Goal: Task Accomplishment & Management: Complete application form

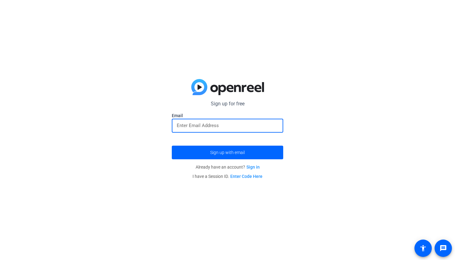
click at [224, 128] on input "email" at bounding box center [228, 125] width 102 height 7
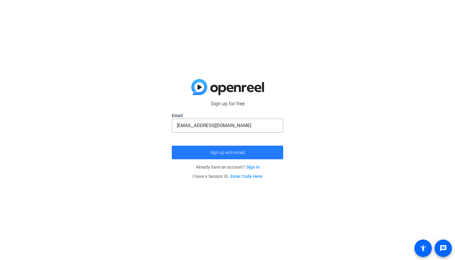
click at [274, 155] on span "submit" at bounding box center [227, 152] width 111 height 15
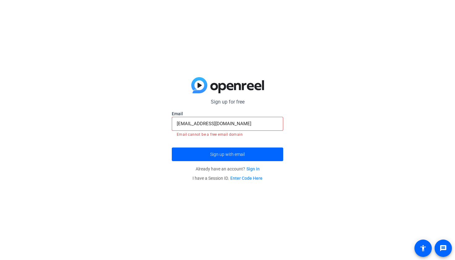
click at [240, 135] on mat-error "Email cannot be a free email domain" at bounding box center [228, 134] width 102 height 7
click at [246, 106] on form "Sign up for free Email [EMAIL_ADDRESS][DOMAIN_NAME] Email cannot be a free emai…" at bounding box center [227, 129] width 111 height 63
click at [243, 158] on span "submit" at bounding box center [227, 154] width 111 height 15
click at [245, 127] on input "[EMAIL_ADDRESS][DOMAIN_NAME]" at bounding box center [228, 123] width 102 height 7
drag, startPoint x: 213, startPoint y: 123, endPoint x: 140, endPoint y: 120, distance: 73.5
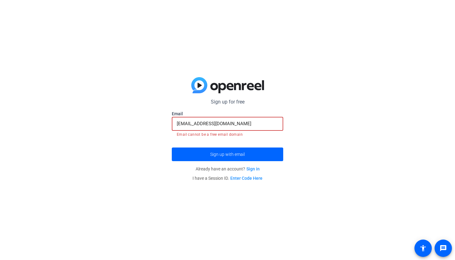
click at [140, 120] on div "Sign up for free Email [EMAIL_ADDRESS][DOMAIN_NAME] Email cannot be a free emai…" at bounding box center [227, 130] width 455 height 260
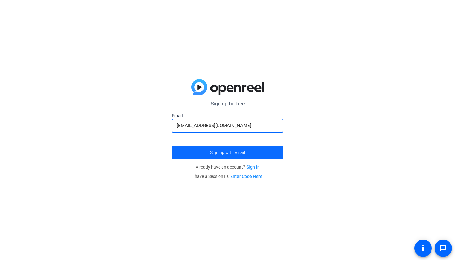
type input "[EMAIL_ADDRESS][DOMAIN_NAME]"
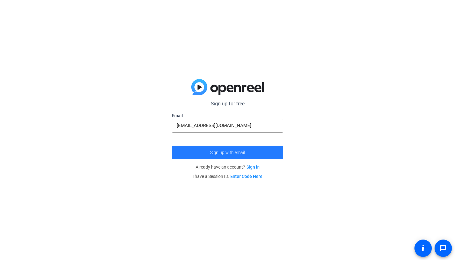
click at [201, 158] on span "submit" at bounding box center [227, 152] width 111 height 15
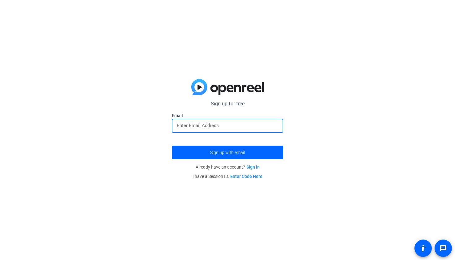
click at [198, 124] on input "email" at bounding box center [228, 125] width 102 height 7
type input "[EMAIL_ADDRESS][DOMAIN_NAME]"
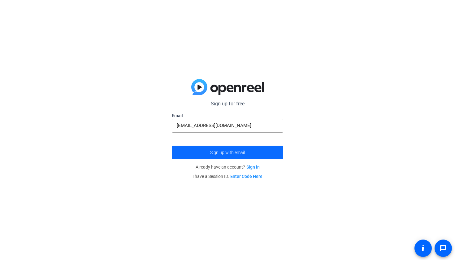
click at [210, 149] on span "submit" at bounding box center [227, 152] width 111 height 15
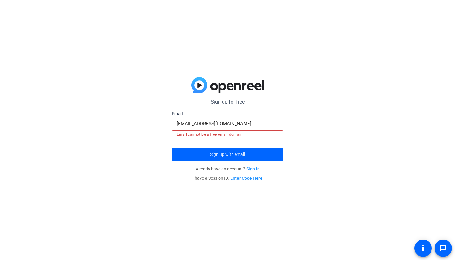
click at [251, 167] on link "Sign in" at bounding box center [252, 168] width 13 height 5
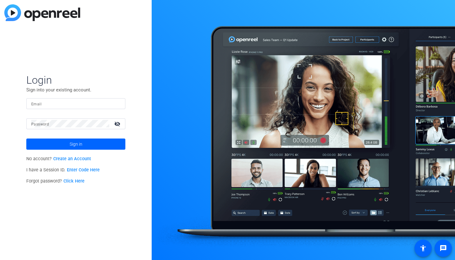
click at [72, 158] on link "Create an Account" at bounding box center [72, 158] width 38 height 5
